Goal: Task Accomplishment & Management: Complete application form

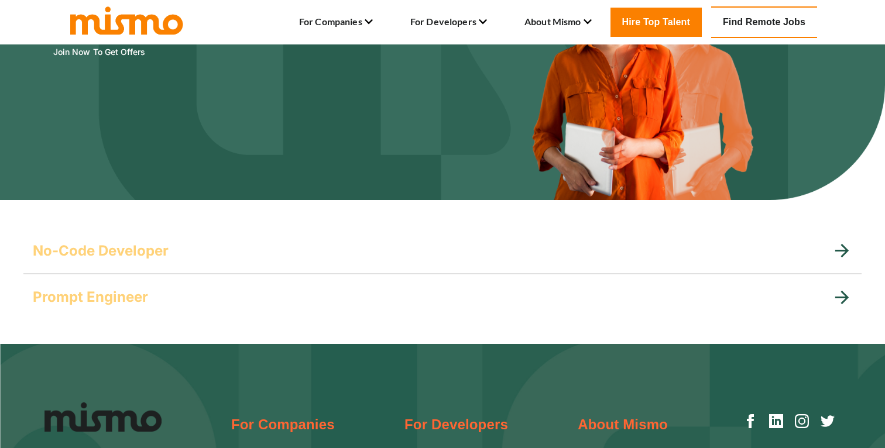
scroll to position [161, 0]
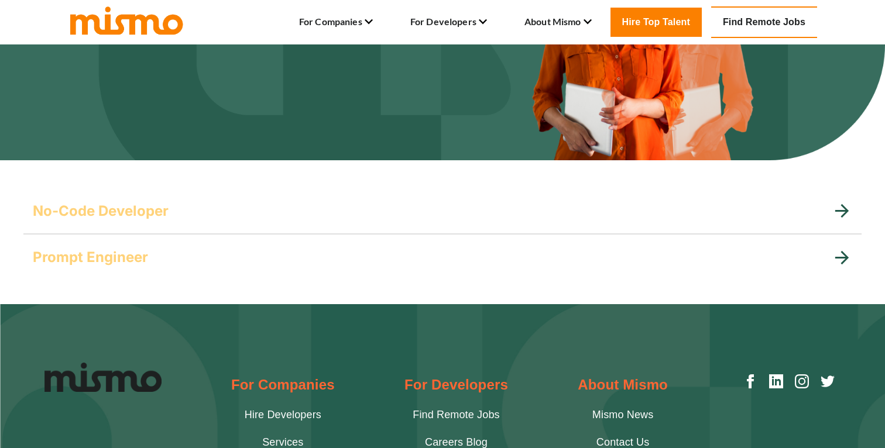
click at [128, 212] on h5 "No-Code Developer" at bounding box center [101, 211] width 136 height 19
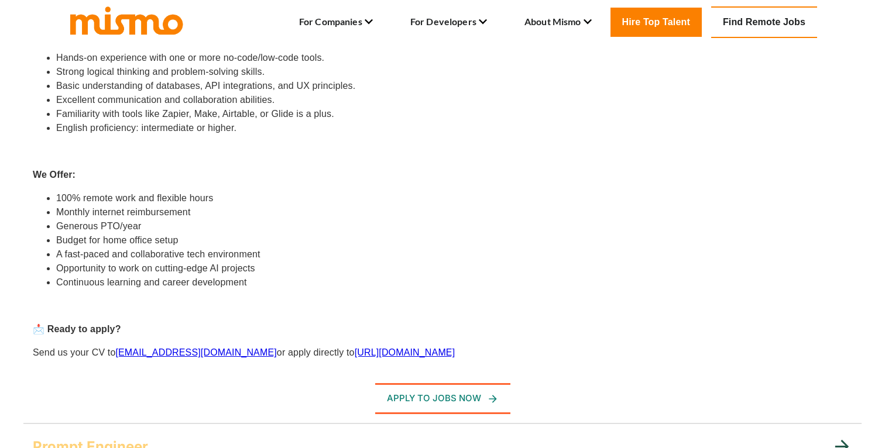
scroll to position [631, 0]
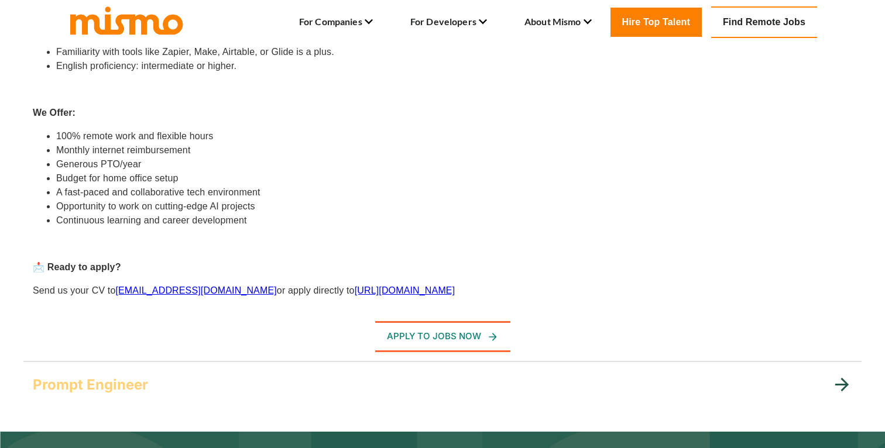
click at [355, 289] on link "[URL][DOMAIN_NAME]" at bounding box center [405, 291] width 101 height 10
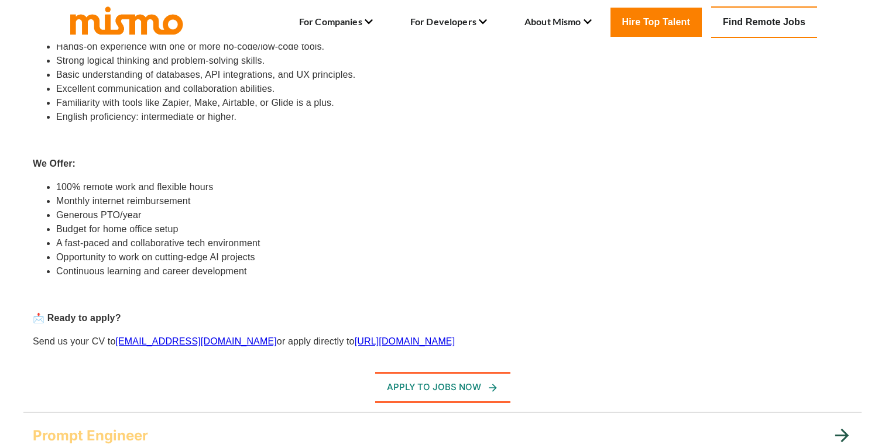
scroll to position [556, 0]
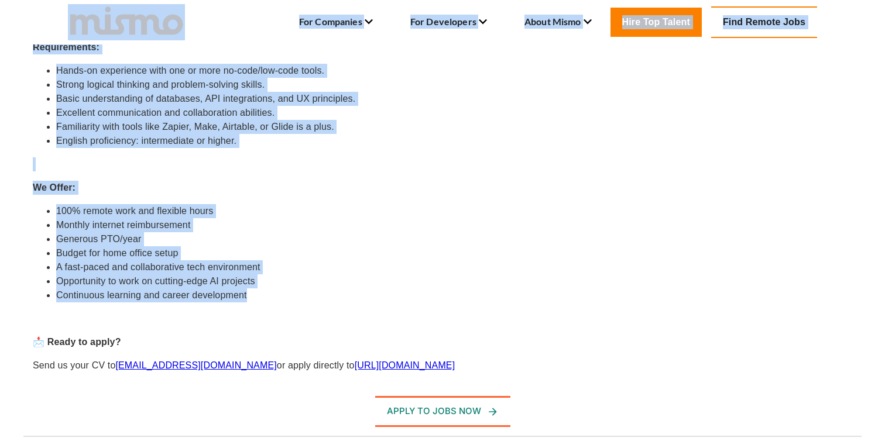
drag, startPoint x: 252, startPoint y: 294, endPoint x: 148, endPoint y: 74, distance: 244.1
click at [112, 26] on div "For Companies Hire Developers Services How Mismo works Clients Employer Blog Fo…" at bounding box center [442, 172] width 885 height 1369
click at [155, 108] on li "Excellent communication and collaboration abilities." at bounding box center [454, 113] width 796 height 14
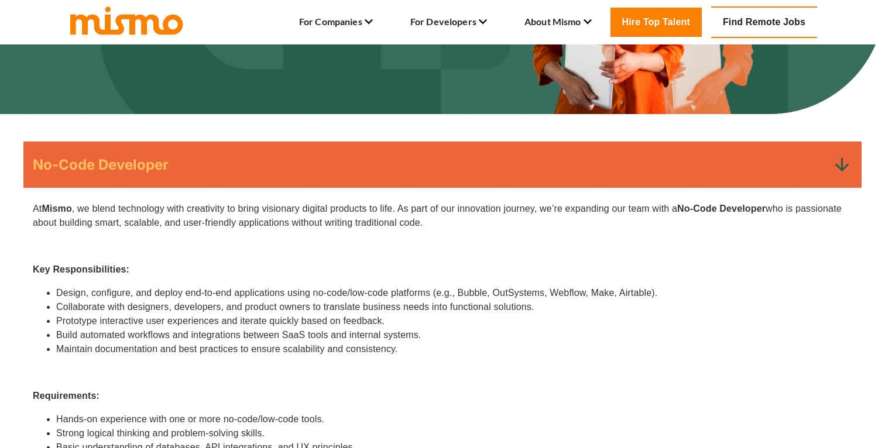
scroll to position [206, 0]
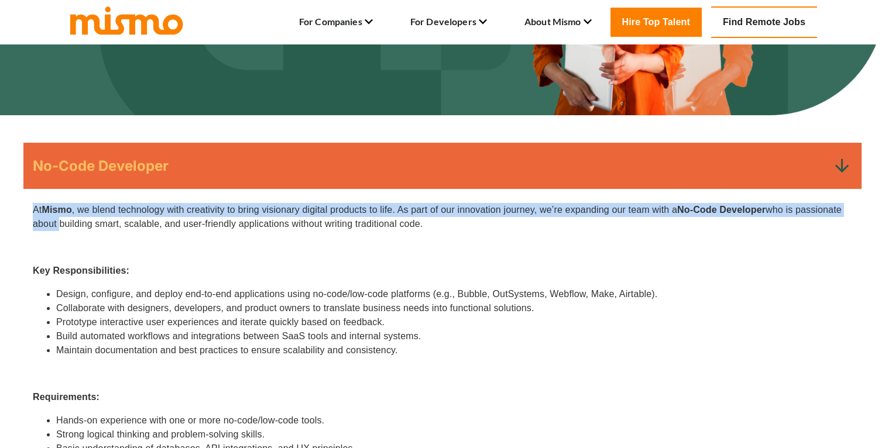
drag, startPoint x: 33, startPoint y: 209, endPoint x: 57, endPoint y: 225, distance: 29.1
click at [57, 225] on p "At Mismo , we blend technology with creativity to bring visionary digital produ…" at bounding box center [443, 217] width 820 height 28
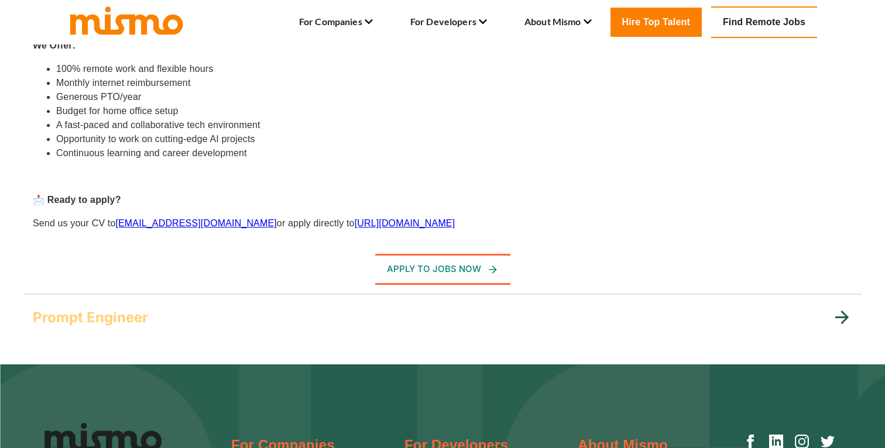
scroll to position [667, 0]
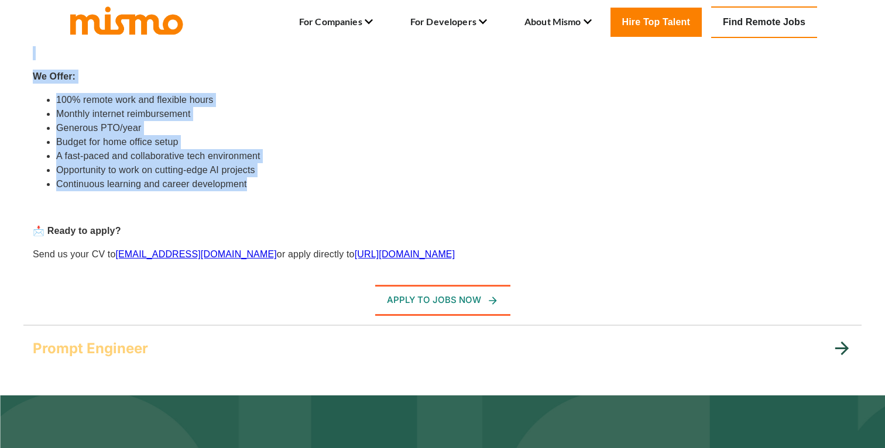
click at [256, 181] on li "Continuous learning and career development" at bounding box center [454, 184] width 796 height 14
copy div "At Mismo , we blend technology with creativity to bring visionary digital produ…"
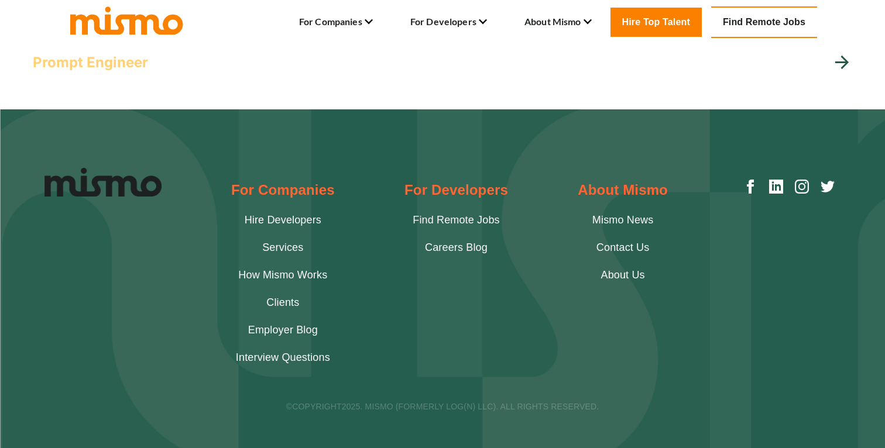
scroll to position [965, 0]
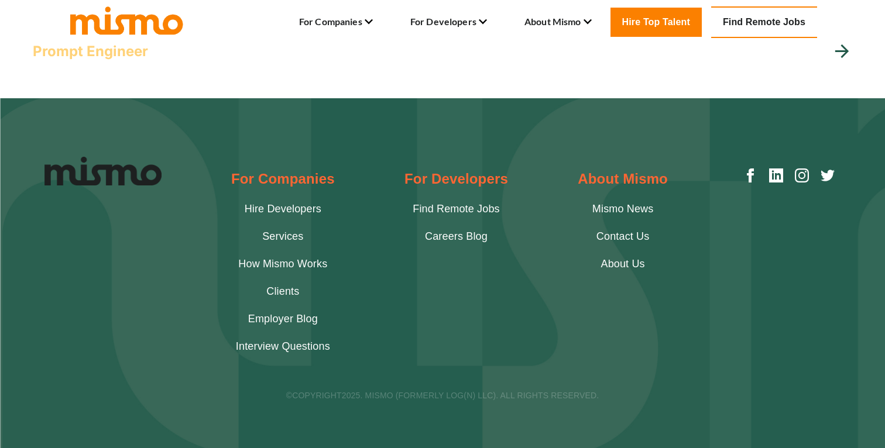
click at [294, 262] on link "How Mismo Works" at bounding box center [282, 264] width 89 height 16
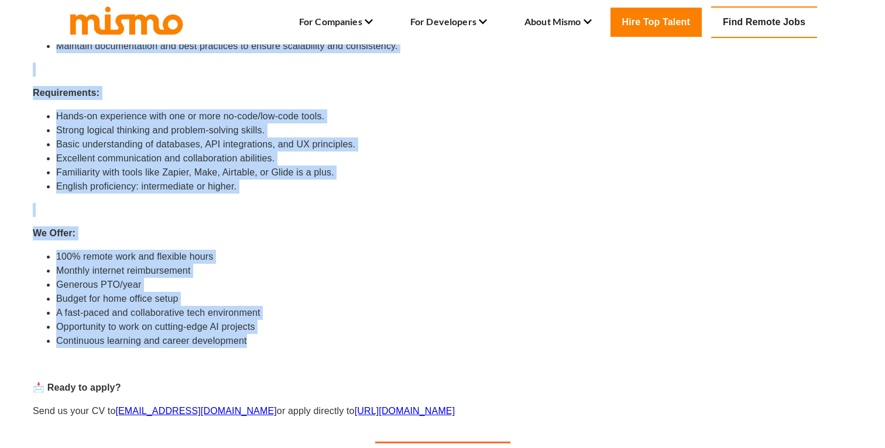
scroll to position [510, 0]
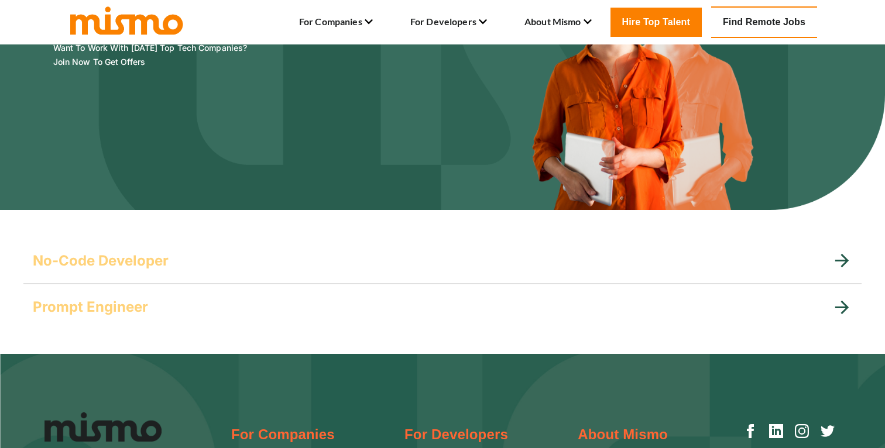
scroll to position [251, 0]
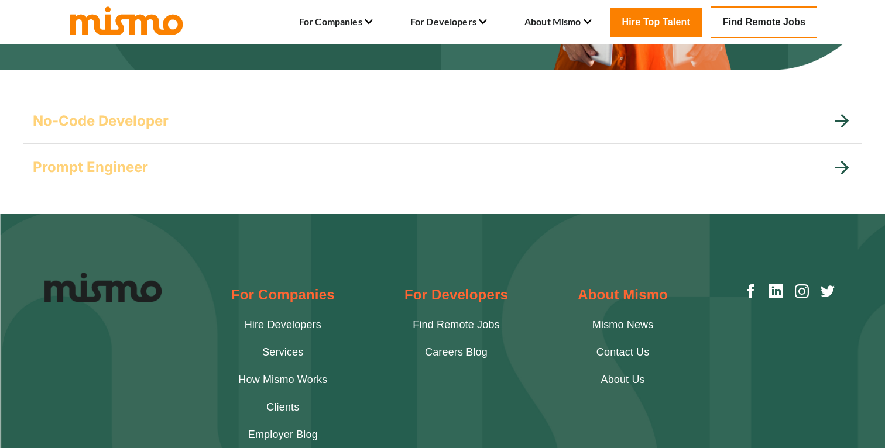
click at [181, 166] on div "Prompt Engineer" at bounding box center [432, 167] width 799 height 19
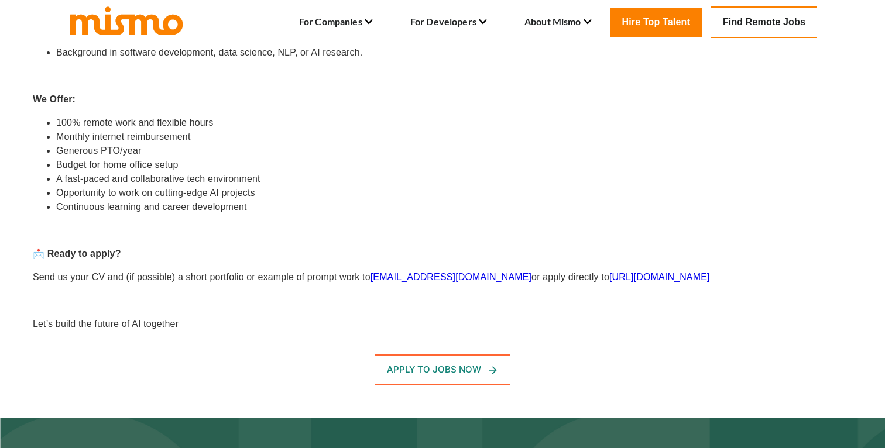
scroll to position [647, 0]
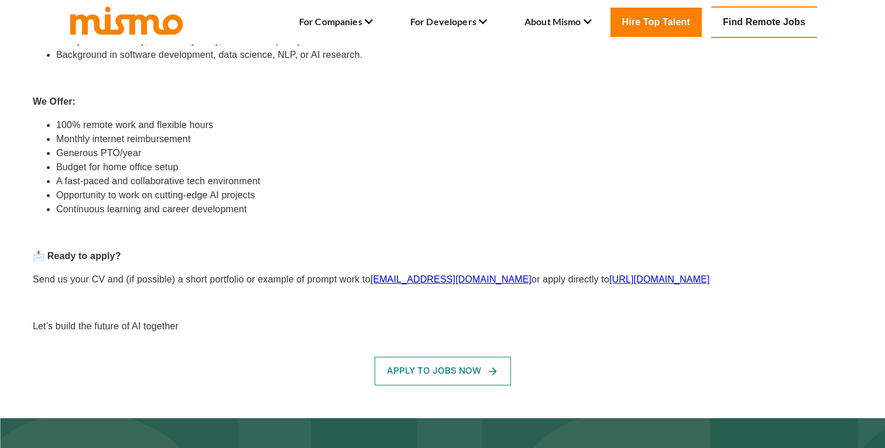
click at [451, 372] on button "Apply To Jobs Now" at bounding box center [443, 371] width 136 height 28
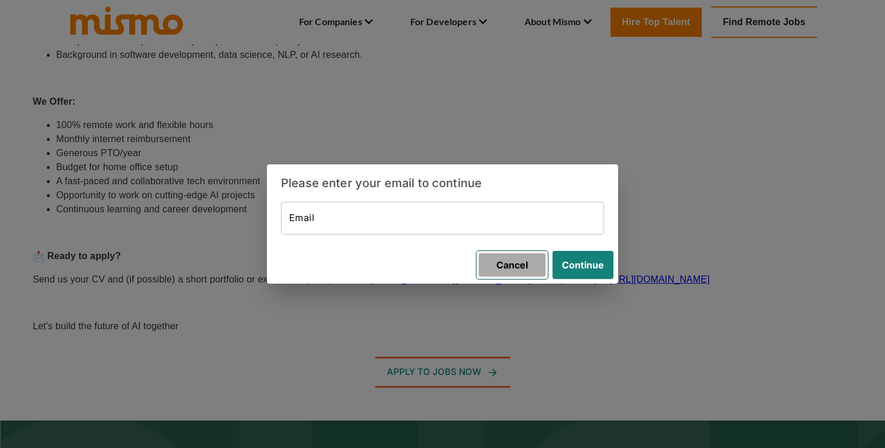
click at [501, 265] on button "Cancel" at bounding box center [512, 265] width 71 height 28
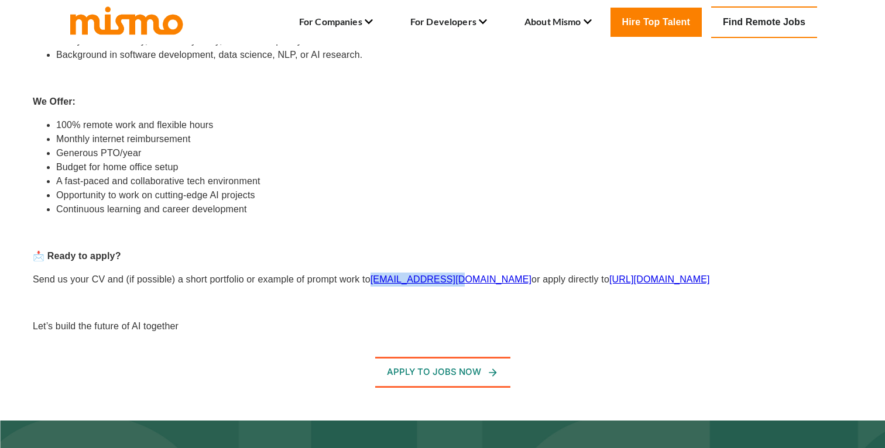
drag, startPoint x: 458, startPoint y: 281, endPoint x: 374, endPoint y: 277, distance: 84.4
click at [374, 277] on p "Send us your CV and (if possible) a short portfolio or example of prompt work t…" at bounding box center [443, 280] width 820 height 14
copy link "[EMAIL_ADDRESS][DOMAIN_NAME]"
